Goal: Navigation & Orientation: Understand site structure

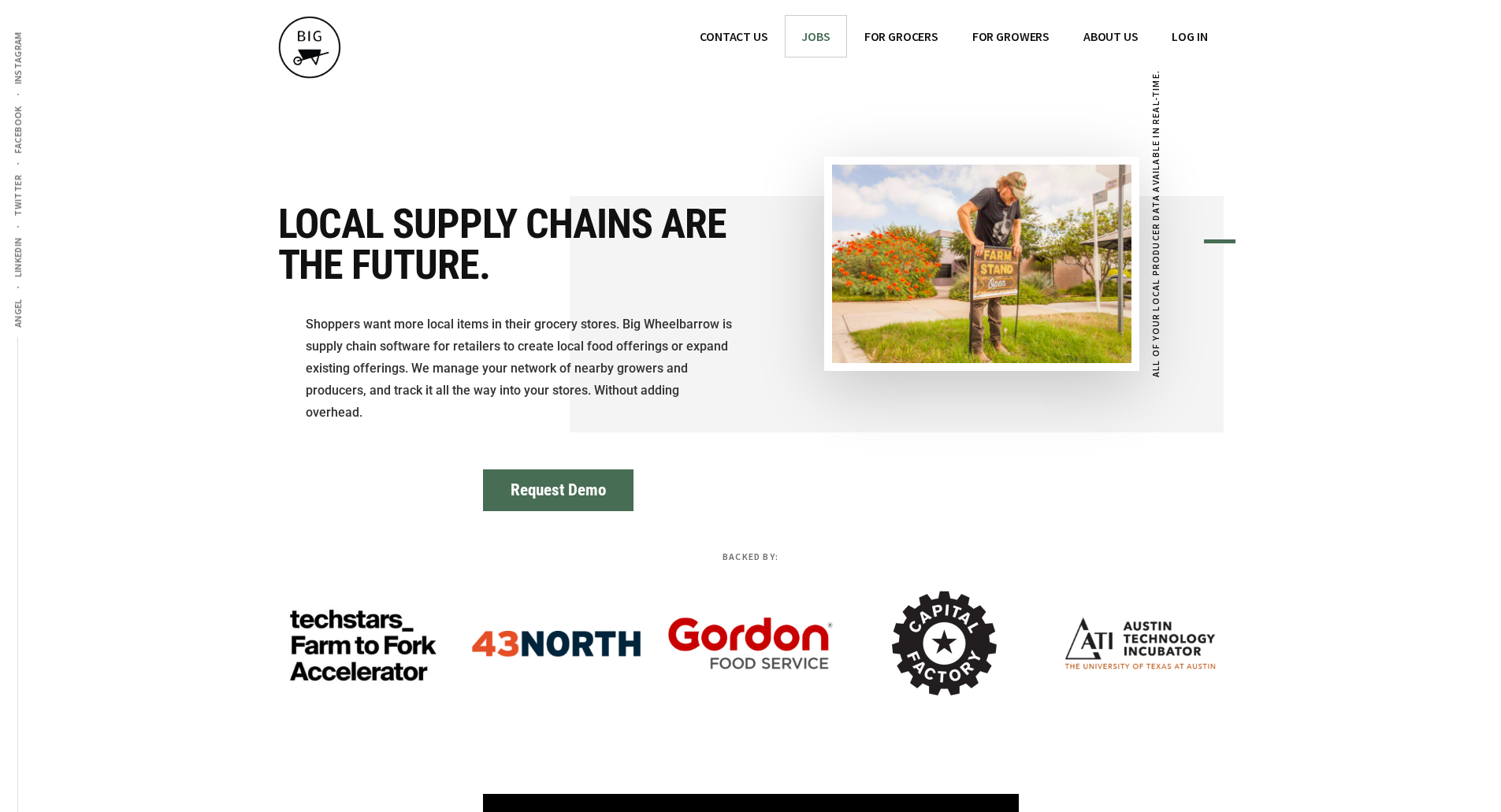
click at [828, 33] on link "JOBS" at bounding box center [815, 36] width 60 height 41
click at [726, 29] on link "CONTACT US" at bounding box center [734, 36] width 100 height 41
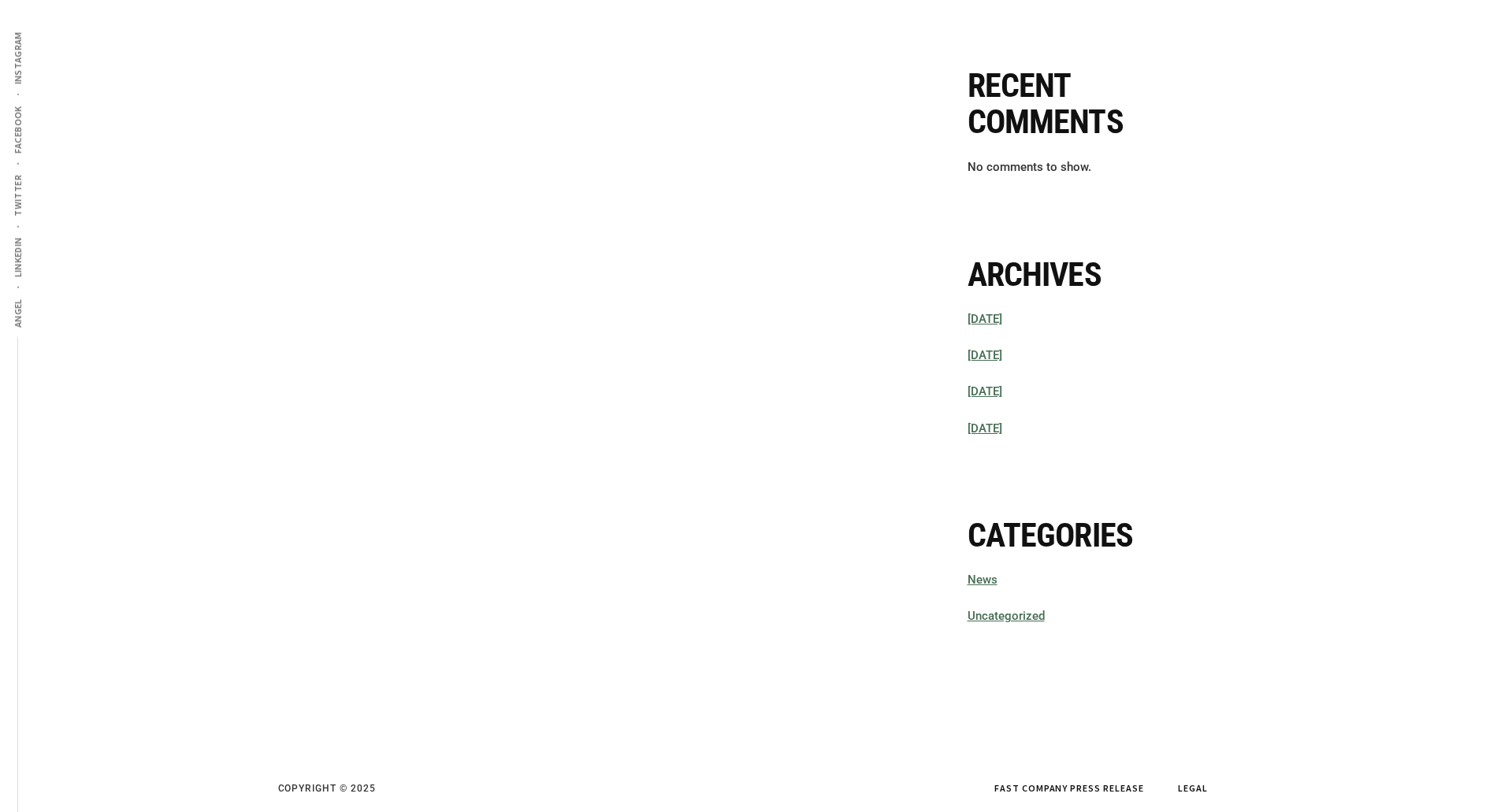
scroll to position [637, 0]
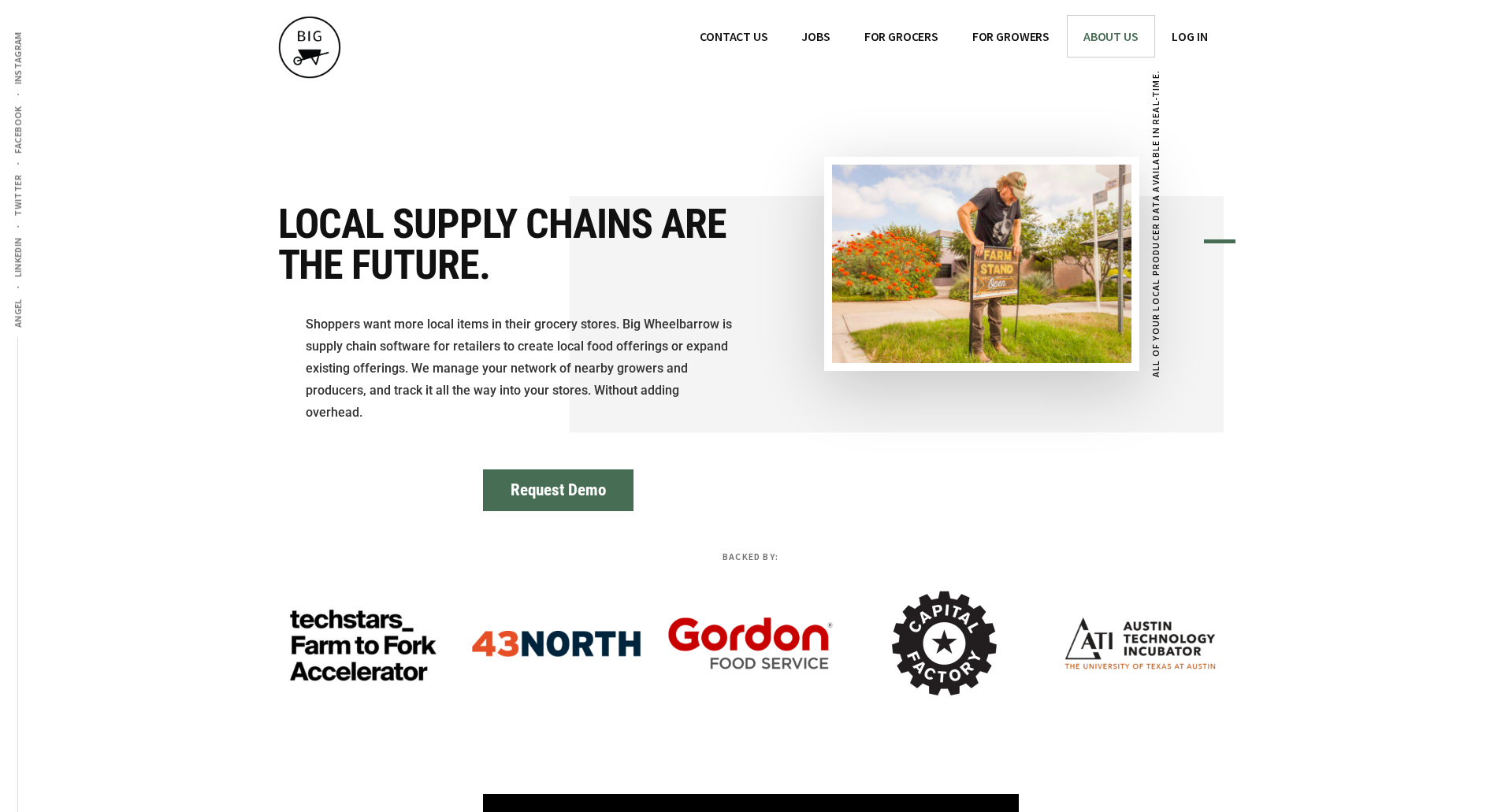
click at [1130, 30] on span "ABOUT US" at bounding box center [1111, 36] width 56 height 16
